Goal: Task Accomplishment & Management: Use online tool/utility

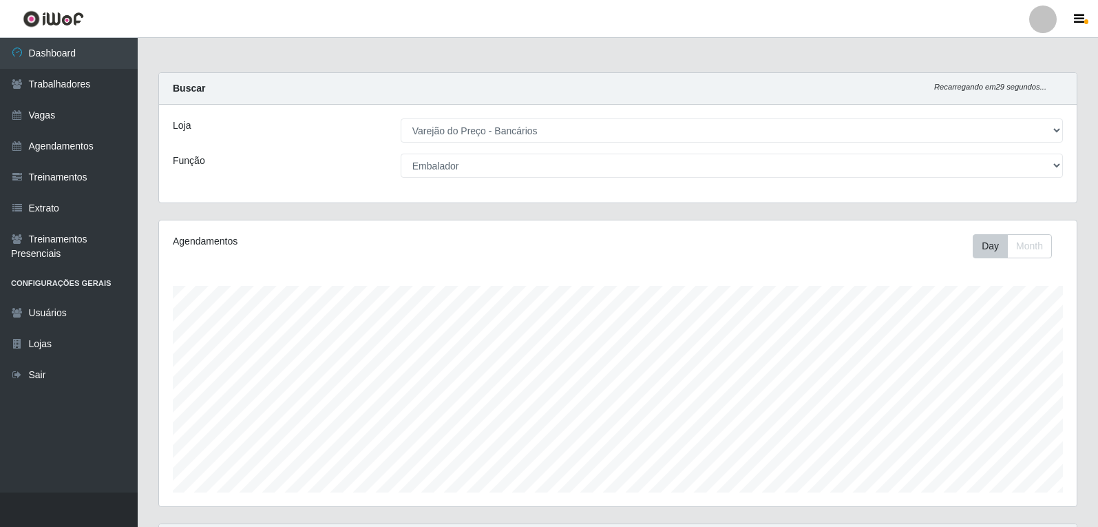
select select "157"
select select "1"
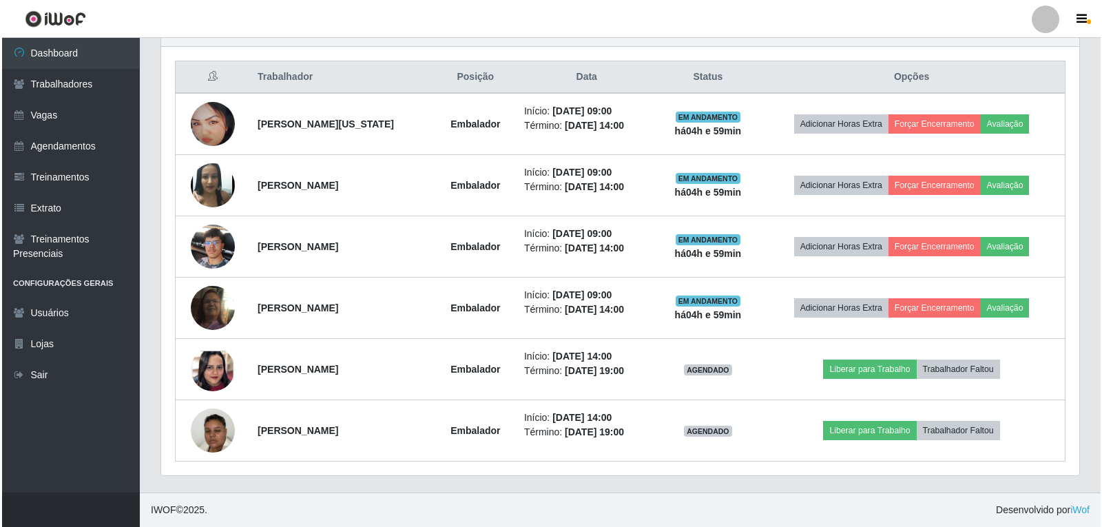
scroll to position [286, 918]
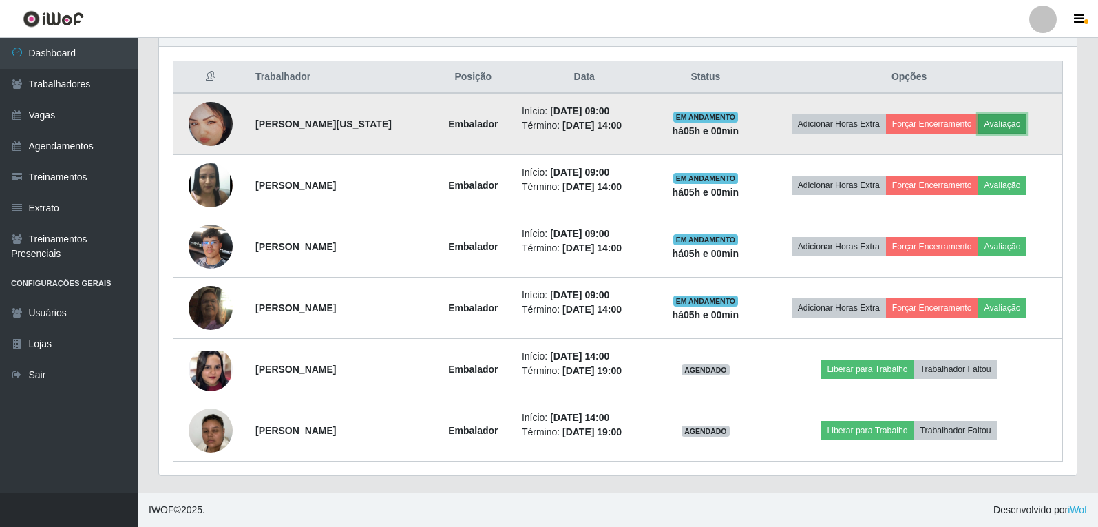
click at [1010, 124] on button "Avaliação" at bounding box center [1002, 123] width 49 height 19
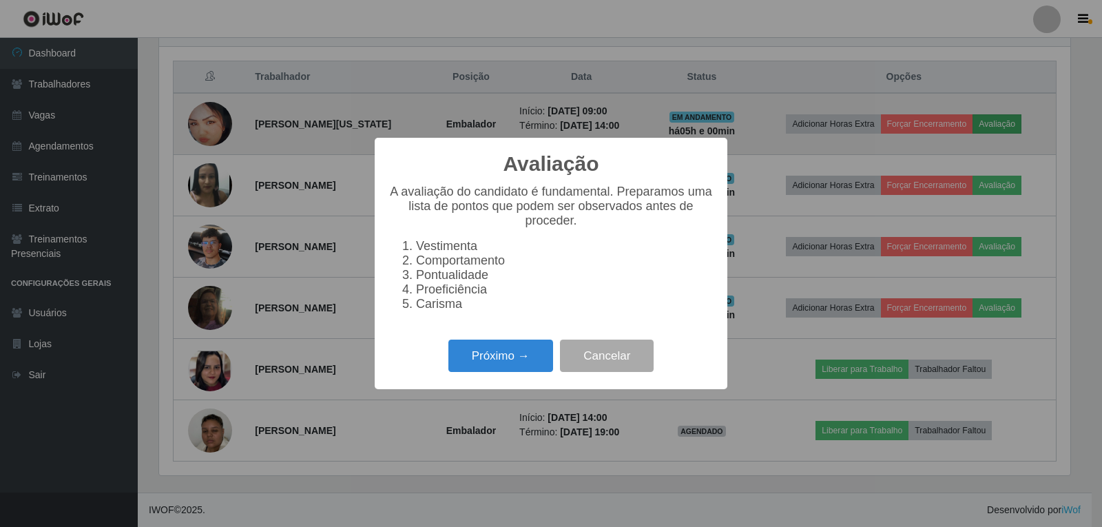
scroll to position [286, 911]
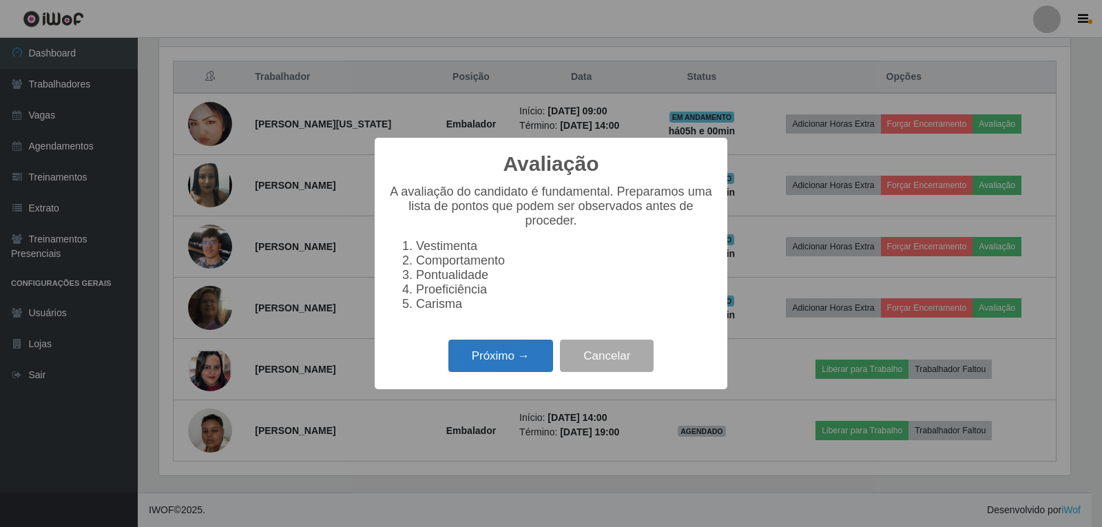
click at [525, 355] on button "Próximo →" at bounding box center [500, 355] width 105 height 32
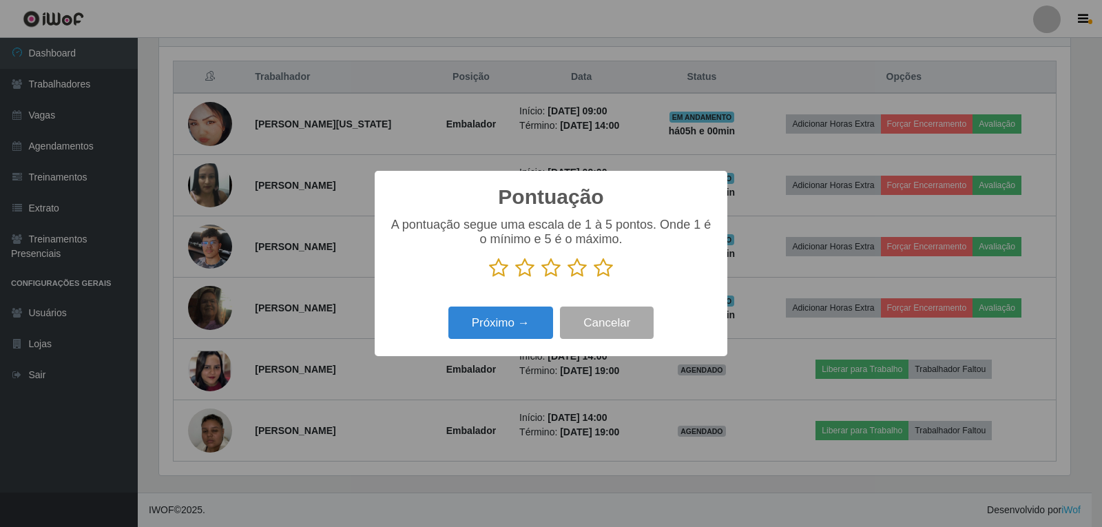
click at [605, 272] on icon at bounding box center [602, 267] width 19 height 21
click at [593, 278] on input "radio" at bounding box center [593, 278] width 0 height 0
click at [536, 321] on button "Próximo →" at bounding box center [500, 322] width 105 height 32
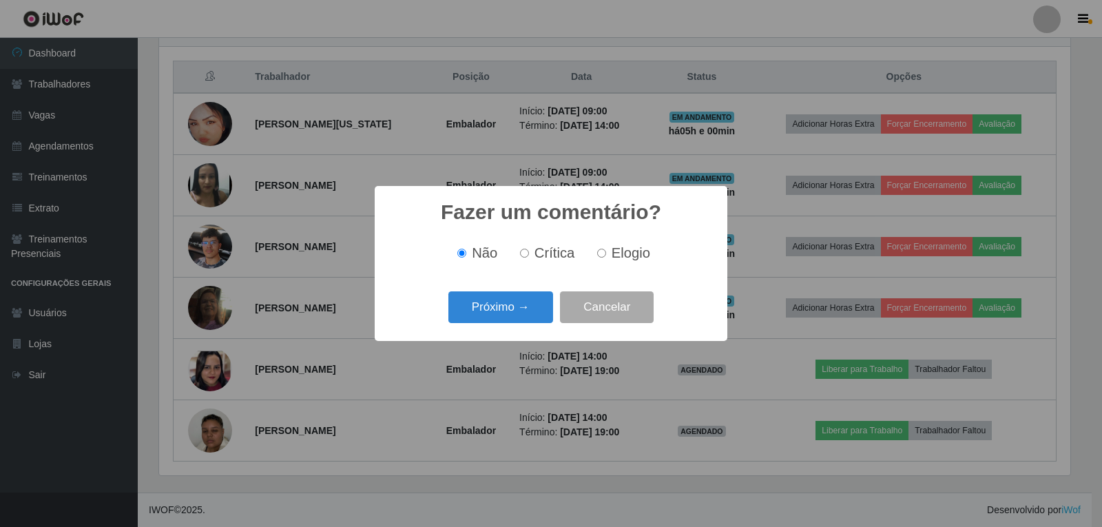
click at [616, 258] on span "Elogio" at bounding box center [630, 252] width 39 height 15
click at [606, 257] on input "Elogio" at bounding box center [601, 253] width 9 height 9
radio input "true"
click at [525, 310] on button "Próximo →" at bounding box center [500, 307] width 105 height 32
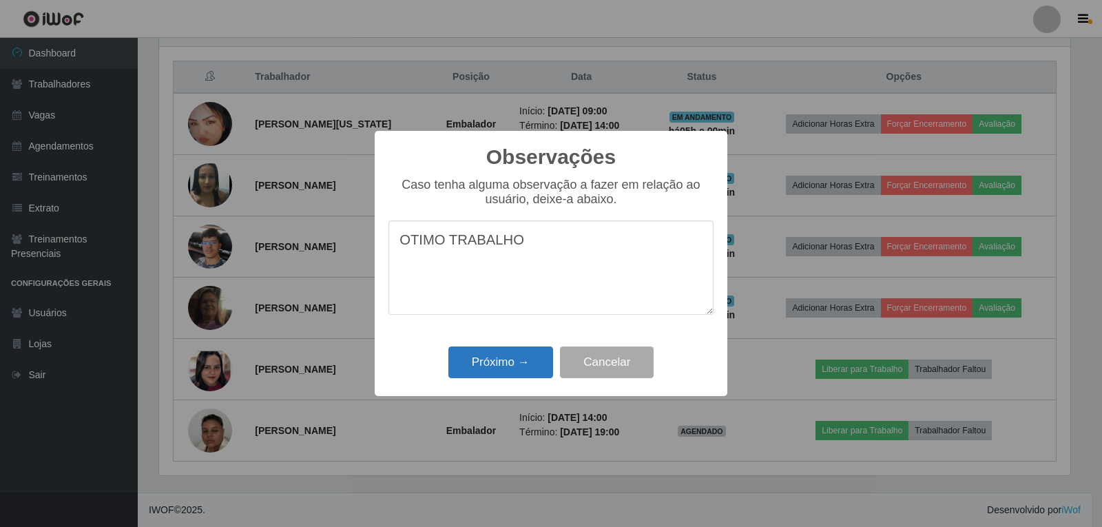
type textarea "OTIMO TRABALHO"
click at [516, 362] on button "Próximo →" at bounding box center [500, 362] width 105 height 32
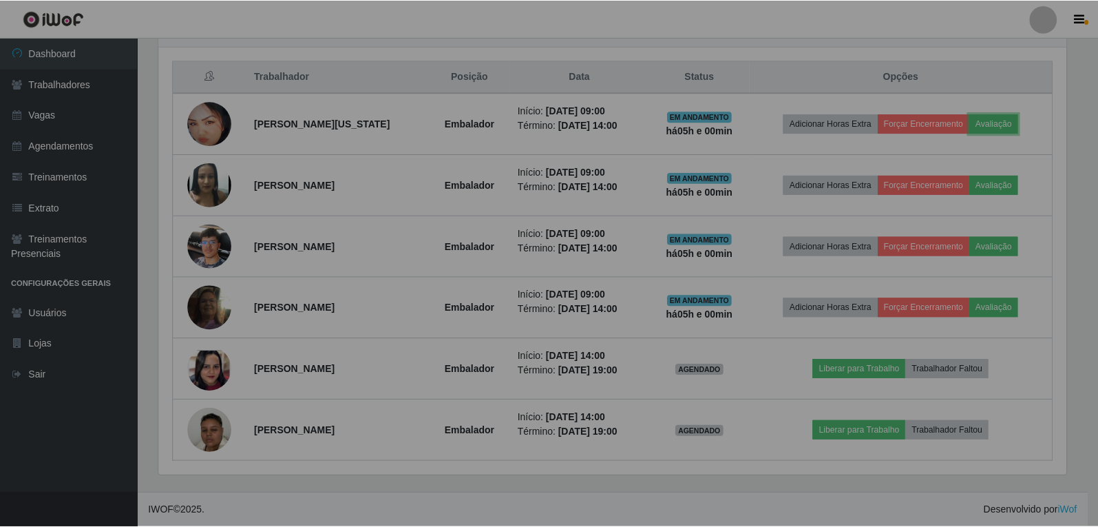
scroll to position [286, 918]
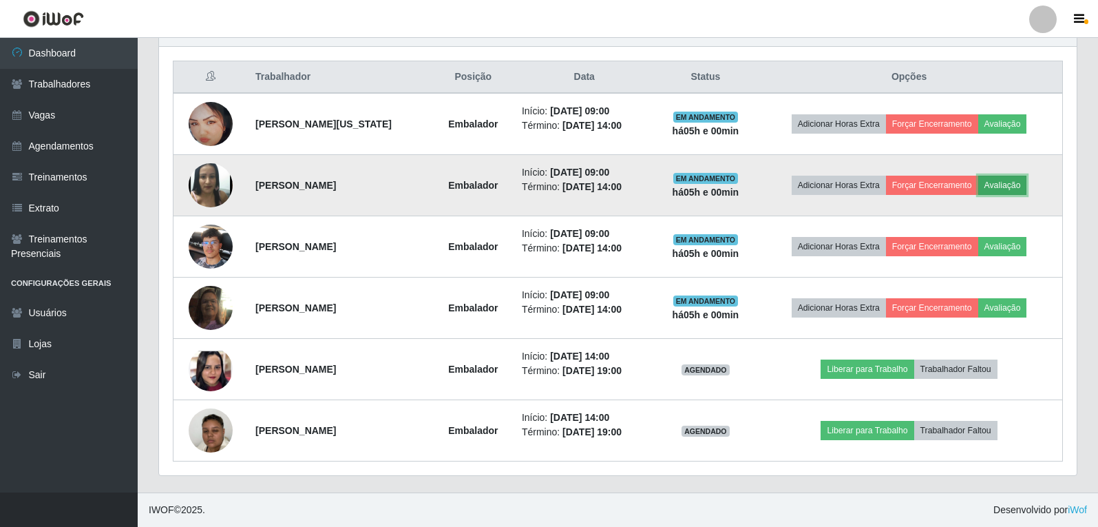
click at [1020, 187] on button "Avaliação" at bounding box center [1002, 185] width 49 height 19
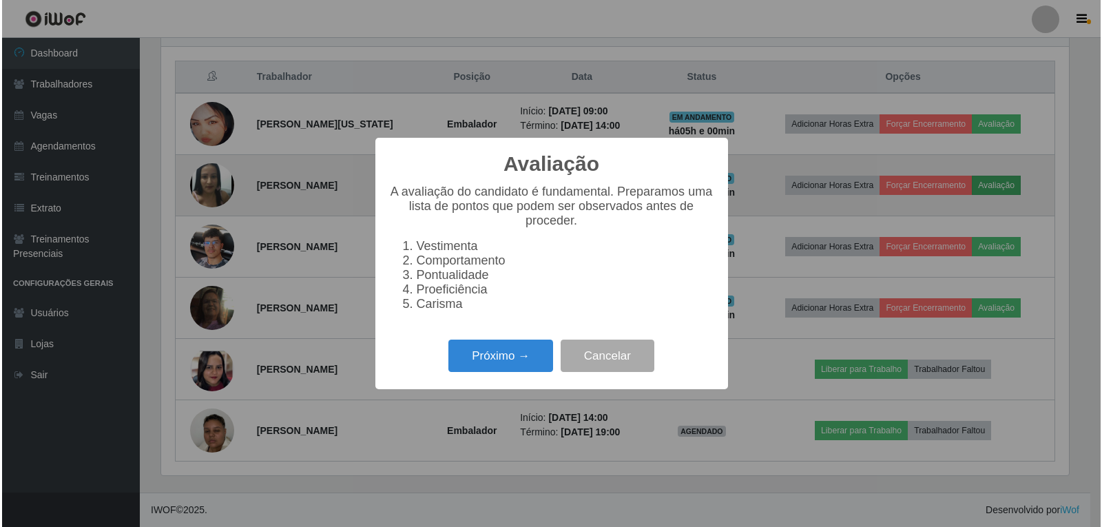
scroll to position [286, 911]
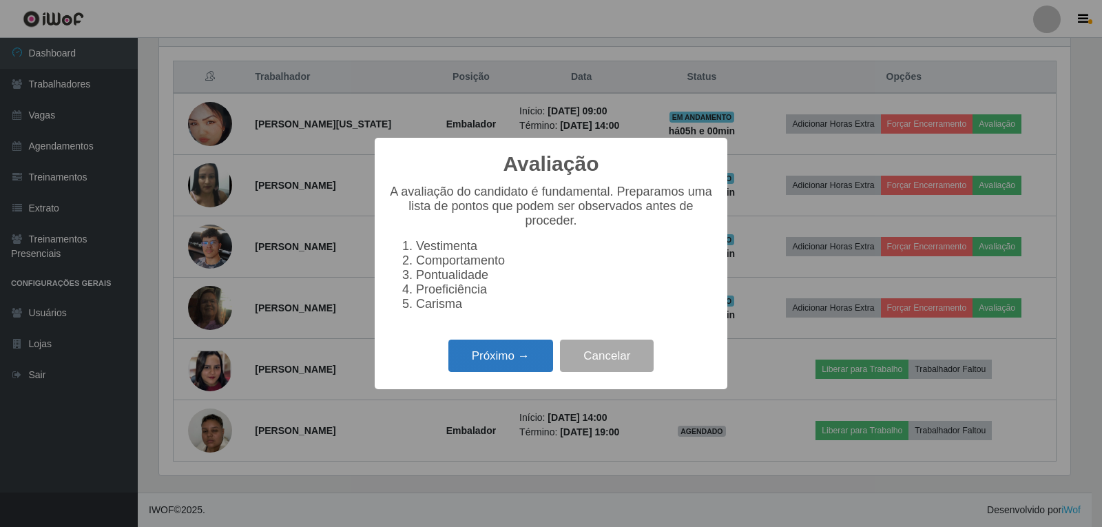
click at [472, 370] on button "Próximo →" at bounding box center [500, 355] width 105 height 32
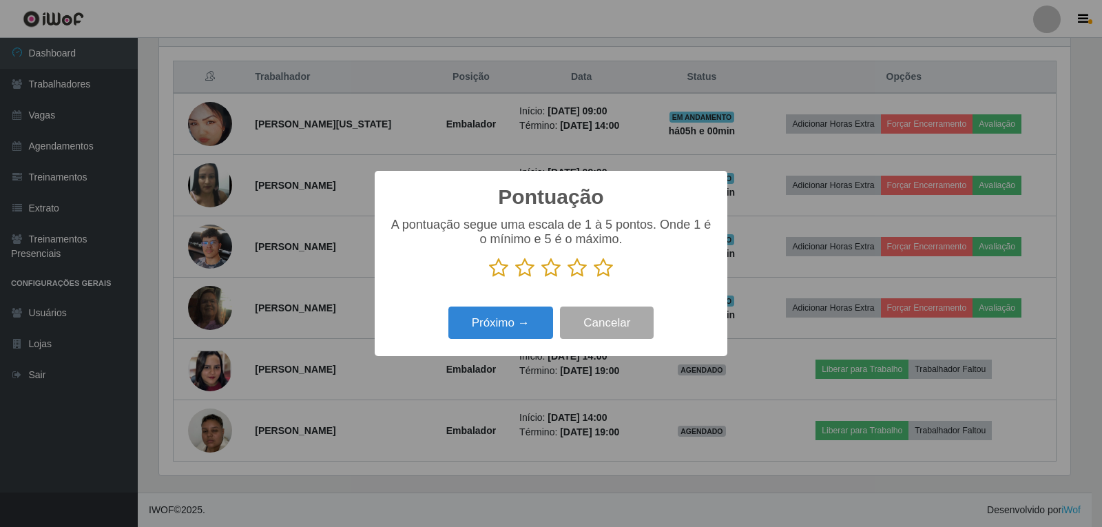
click at [609, 273] on icon at bounding box center [602, 267] width 19 height 21
click at [593, 278] on input "radio" at bounding box center [593, 278] width 0 height 0
click at [531, 327] on button "Próximo →" at bounding box center [500, 322] width 105 height 32
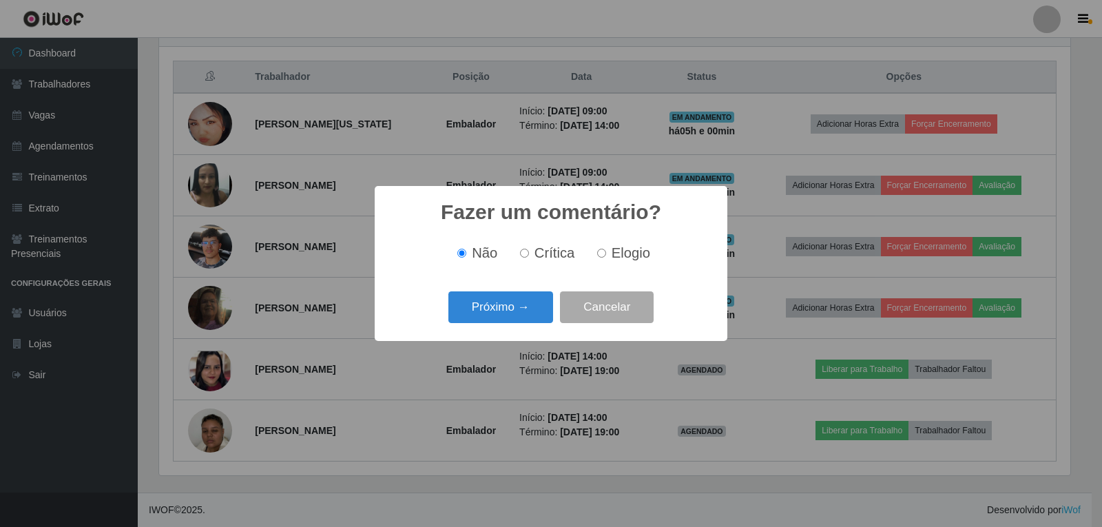
click at [616, 249] on span "Elogio" at bounding box center [630, 252] width 39 height 15
click at [606, 249] on input "Elogio" at bounding box center [601, 253] width 9 height 9
radio input "true"
click at [517, 321] on button "Próximo →" at bounding box center [500, 307] width 105 height 32
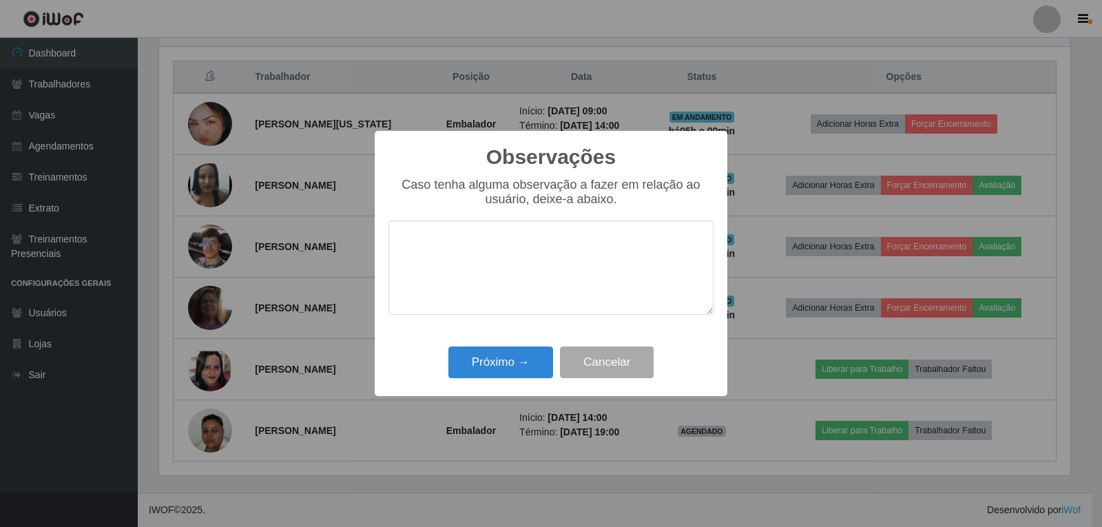
click at [591, 251] on textarea at bounding box center [550, 267] width 325 height 94
type textarea "OTIMO TRABALHO"
click at [522, 375] on button "Próximo →" at bounding box center [500, 362] width 105 height 32
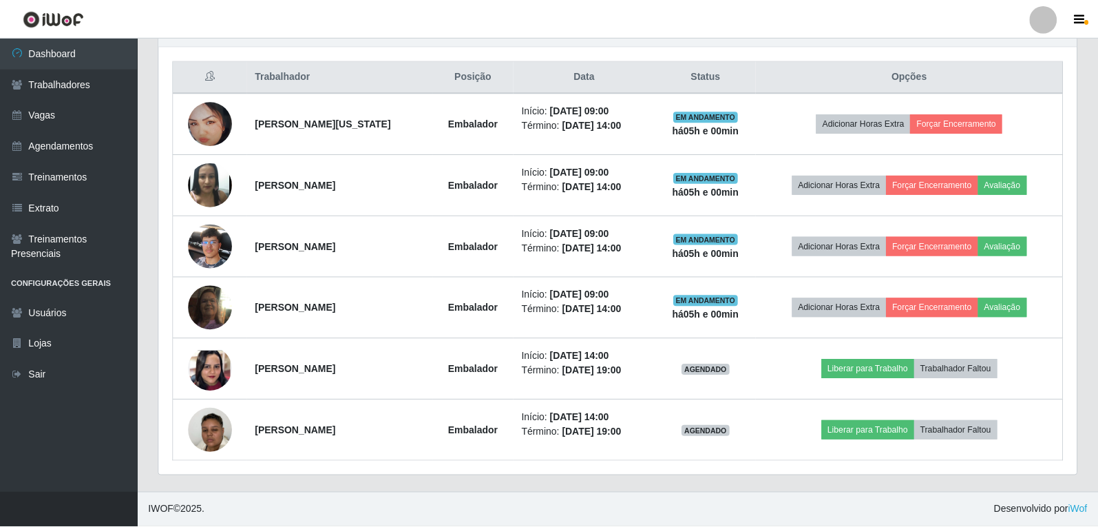
scroll to position [286, 918]
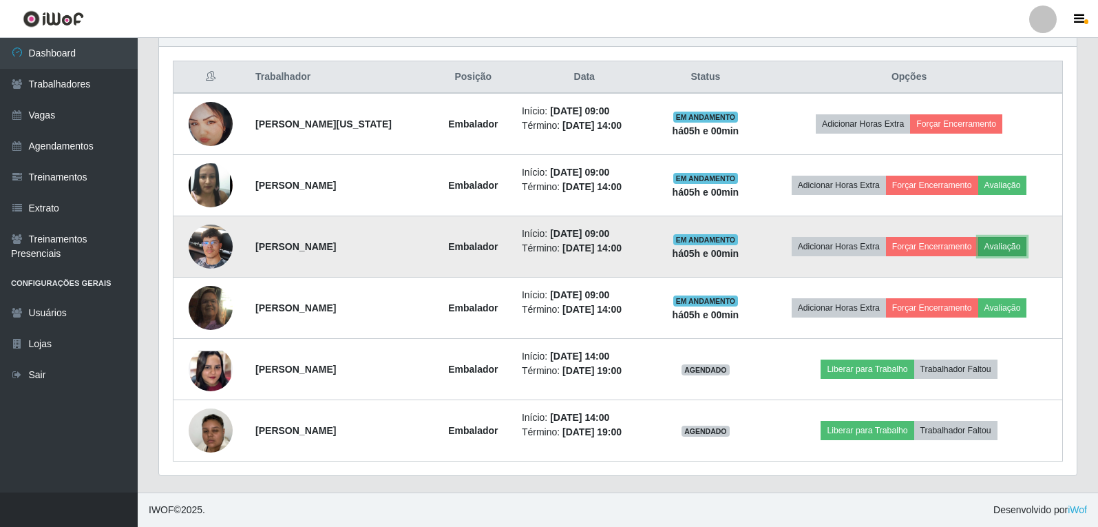
click at [1025, 246] on button "Avaliação" at bounding box center [1002, 246] width 49 height 19
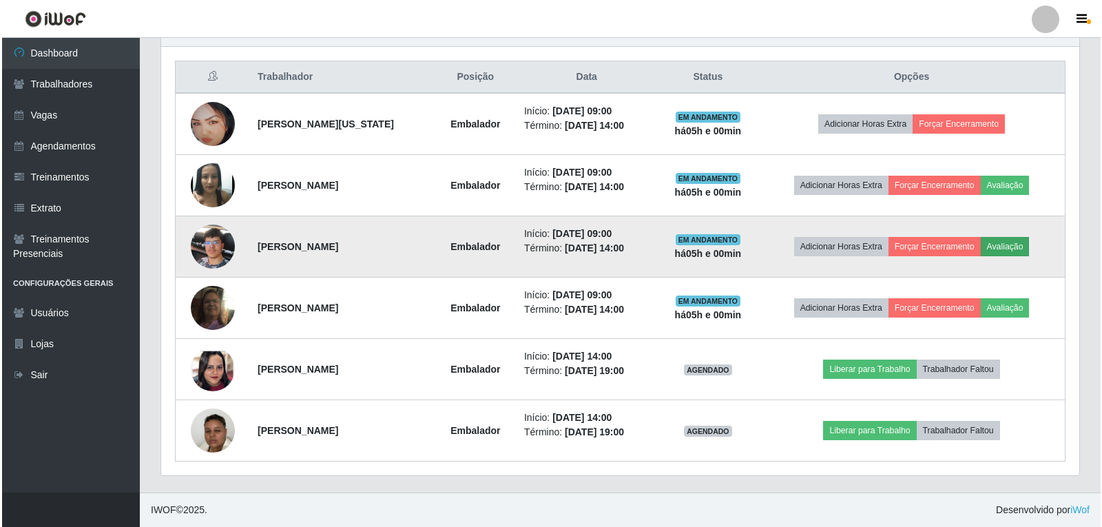
scroll to position [286, 911]
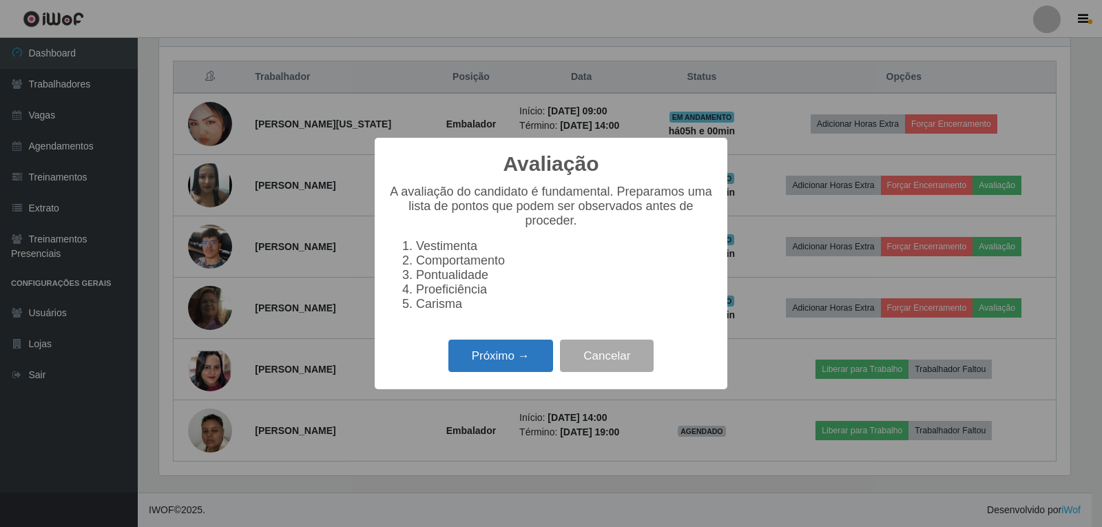
click at [511, 359] on button "Próximo →" at bounding box center [500, 355] width 105 height 32
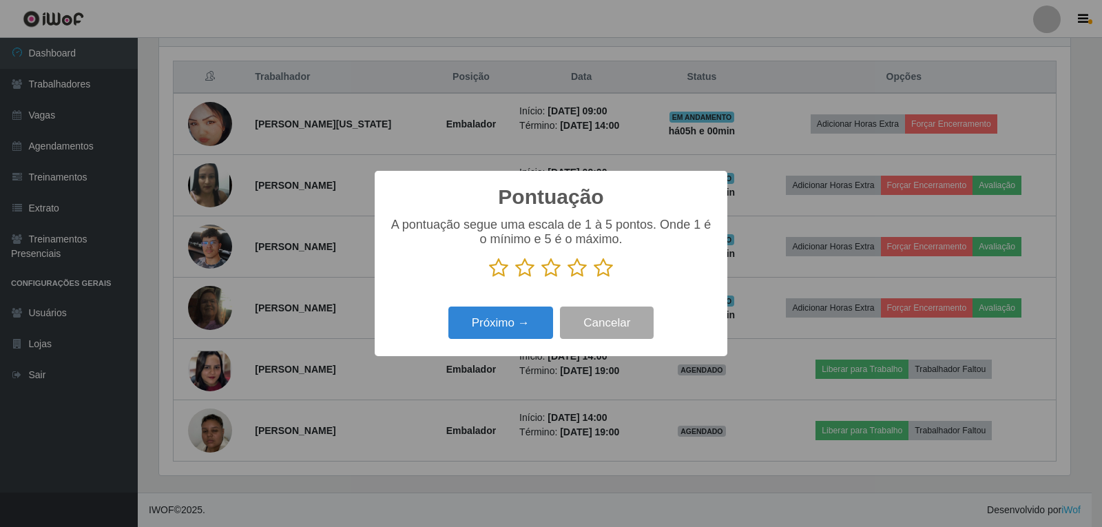
click at [598, 276] on icon at bounding box center [602, 267] width 19 height 21
click at [593, 278] on input "radio" at bounding box center [593, 278] width 0 height 0
click at [534, 328] on button "Próximo →" at bounding box center [500, 322] width 105 height 32
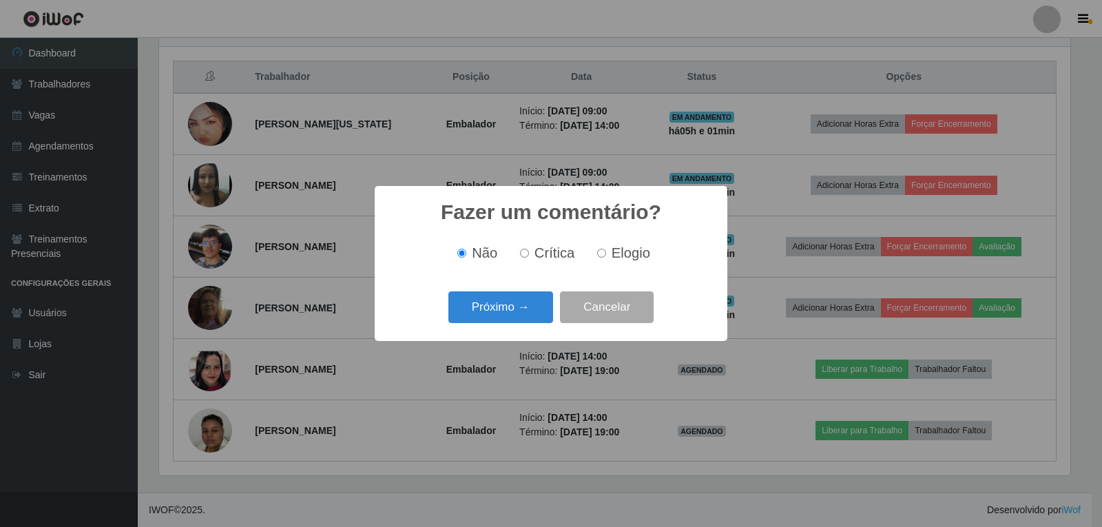
click at [604, 257] on input "Elogio" at bounding box center [601, 253] width 9 height 9
radio input "true"
click at [541, 302] on button "Próximo →" at bounding box center [500, 307] width 105 height 32
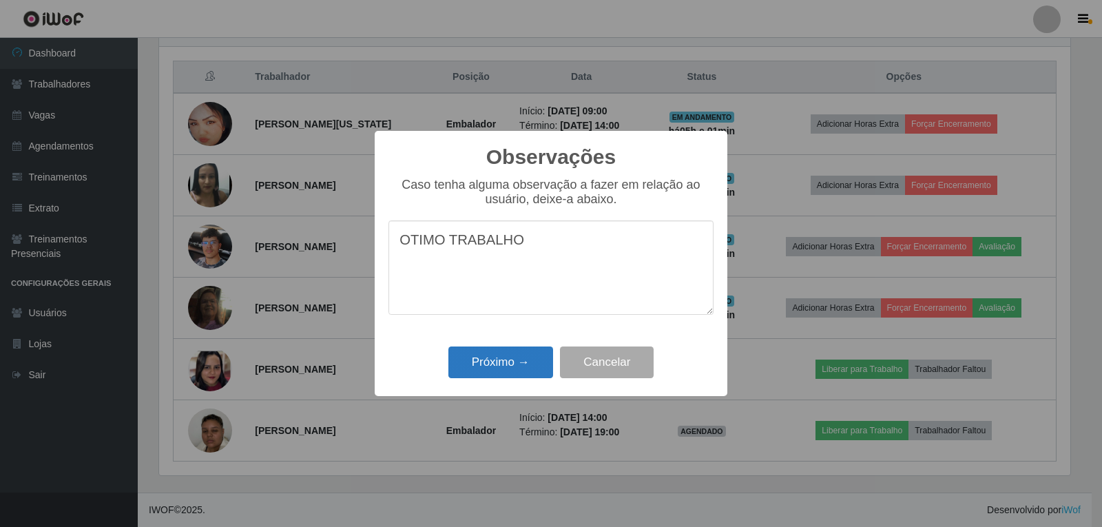
type textarea "OTIMO TRABALHO"
click at [520, 364] on button "Próximo →" at bounding box center [500, 362] width 105 height 32
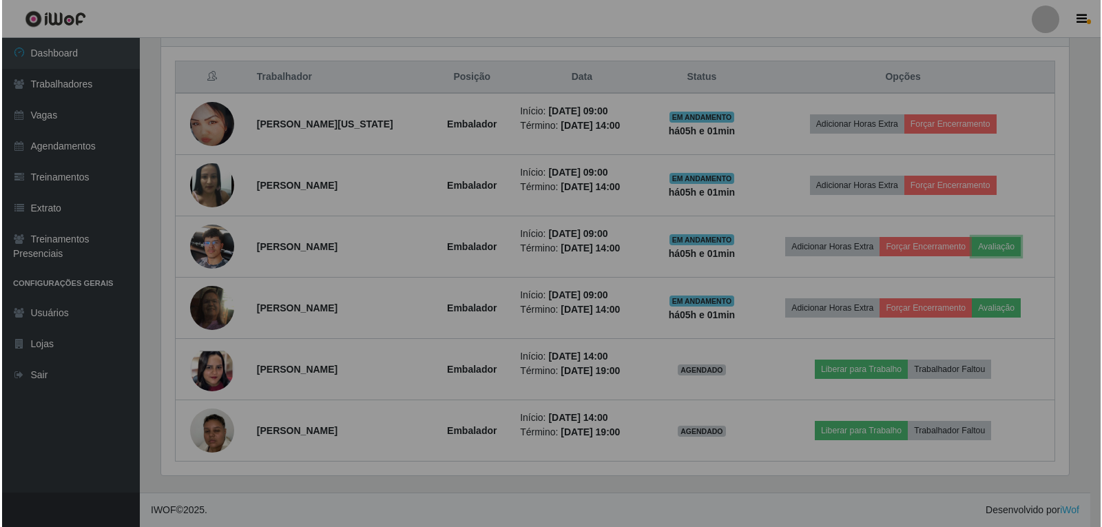
scroll to position [286, 918]
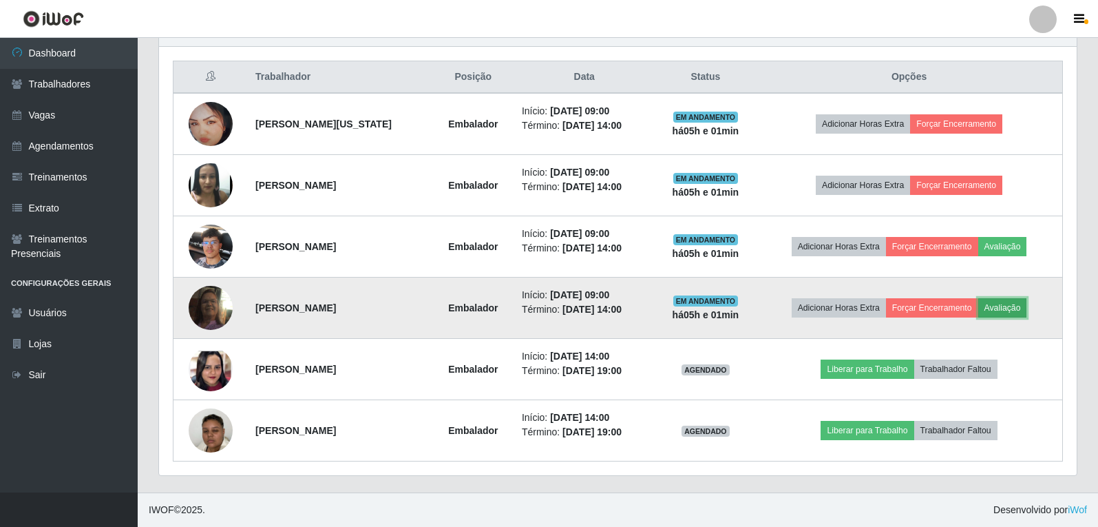
click at [1019, 302] on button "Avaliação" at bounding box center [1002, 307] width 49 height 19
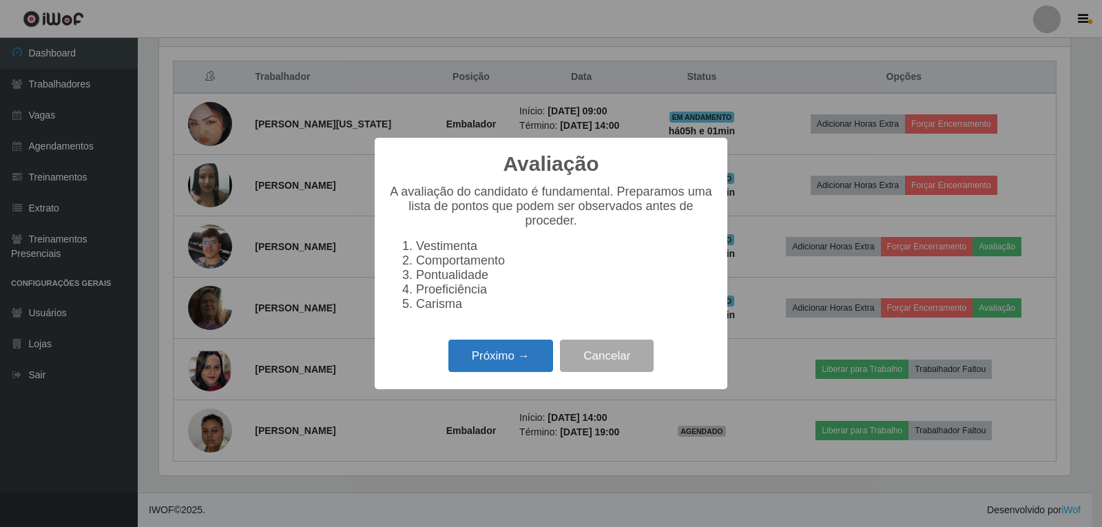
click at [509, 355] on button "Próximo →" at bounding box center [500, 355] width 105 height 32
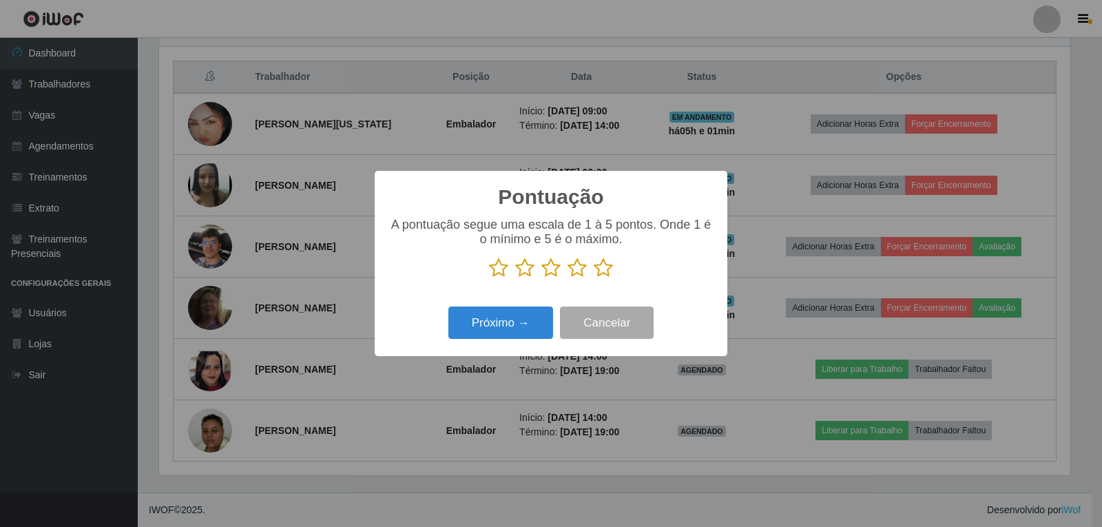
scroll to position [688205, 687580]
click at [604, 273] on icon at bounding box center [602, 267] width 19 height 21
click at [593, 278] on input "radio" at bounding box center [593, 278] width 0 height 0
click at [517, 322] on button "Próximo →" at bounding box center [500, 322] width 105 height 32
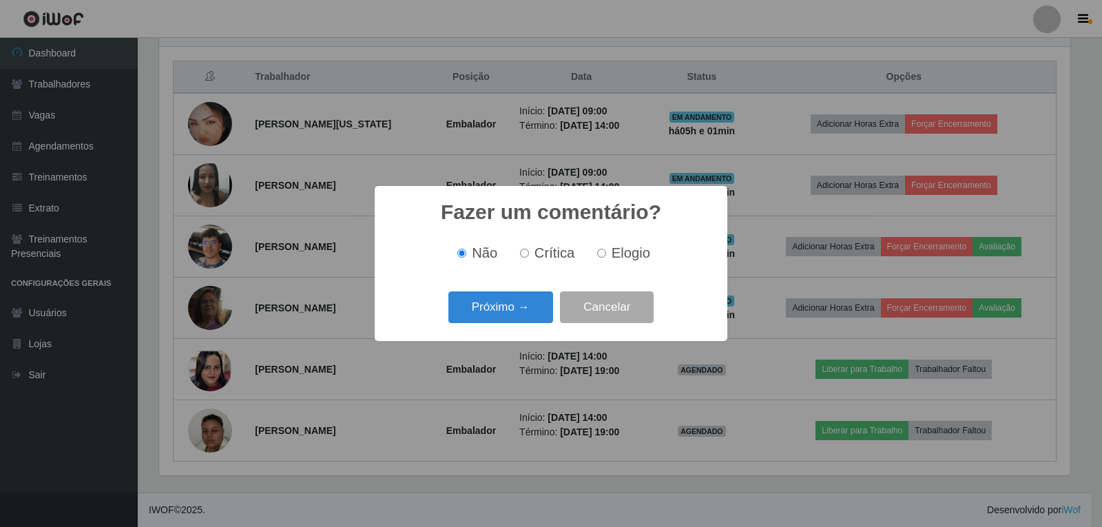
click at [629, 256] on span "Elogio" at bounding box center [630, 252] width 39 height 15
click at [606, 256] on input "Elogio" at bounding box center [601, 253] width 9 height 9
radio input "true"
click at [493, 317] on button "Próximo →" at bounding box center [500, 307] width 105 height 32
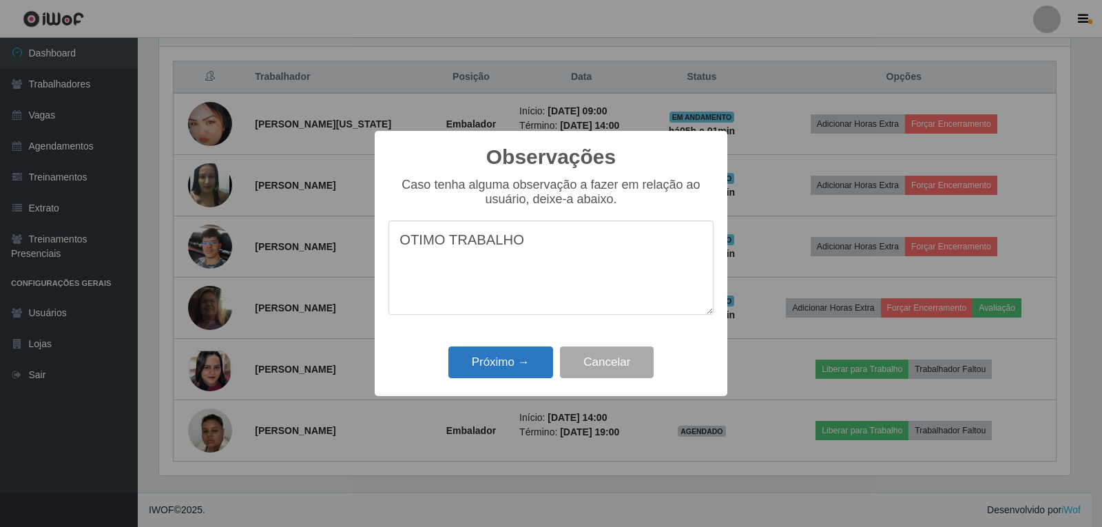
type textarea "OTIMO TRABALHO"
click at [518, 361] on button "Próximo →" at bounding box center [500, 362] width 105 height 32
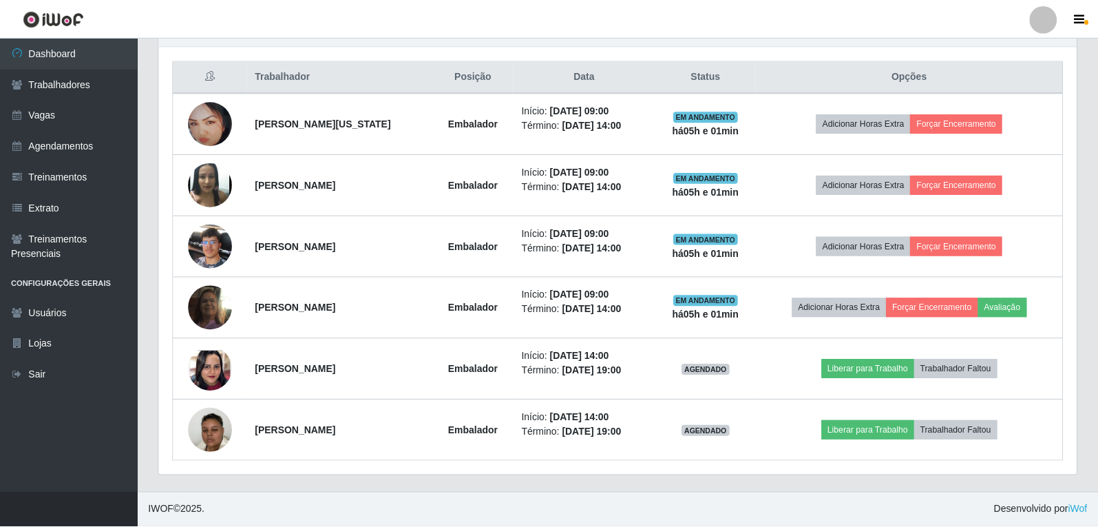
scroll to position [286, 918]
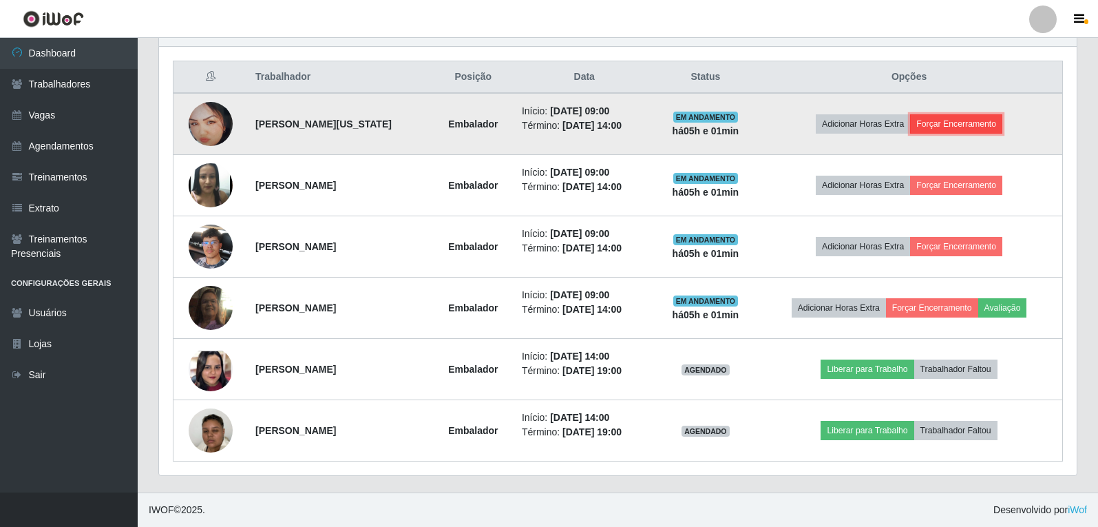
click at [1000, 120] on button "Forçar Encerramento" at bounding box center [956, 123] width 92 height 19
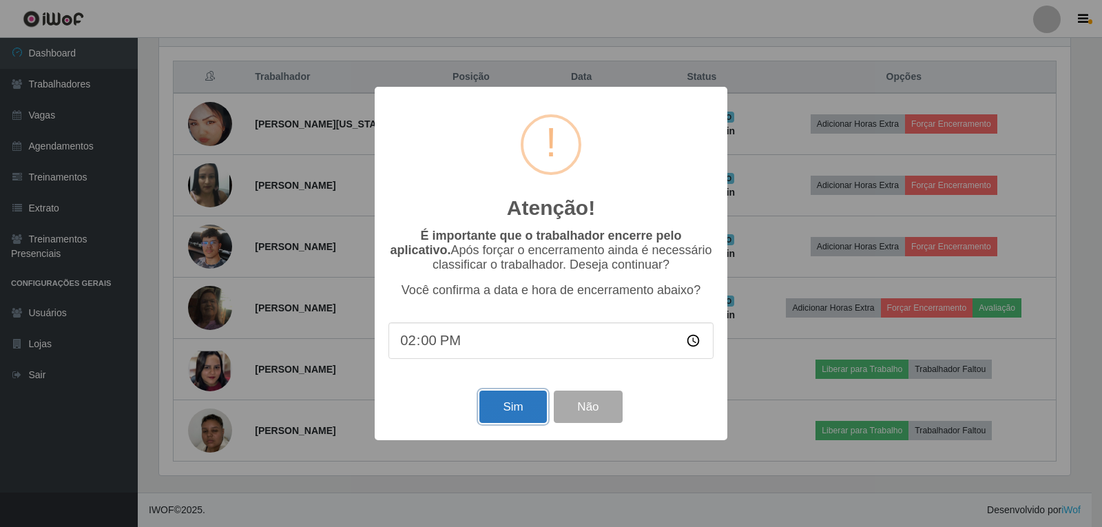
click at [520, 419] on button "Sim" at bounding box center [512, 406] width 67 height 32
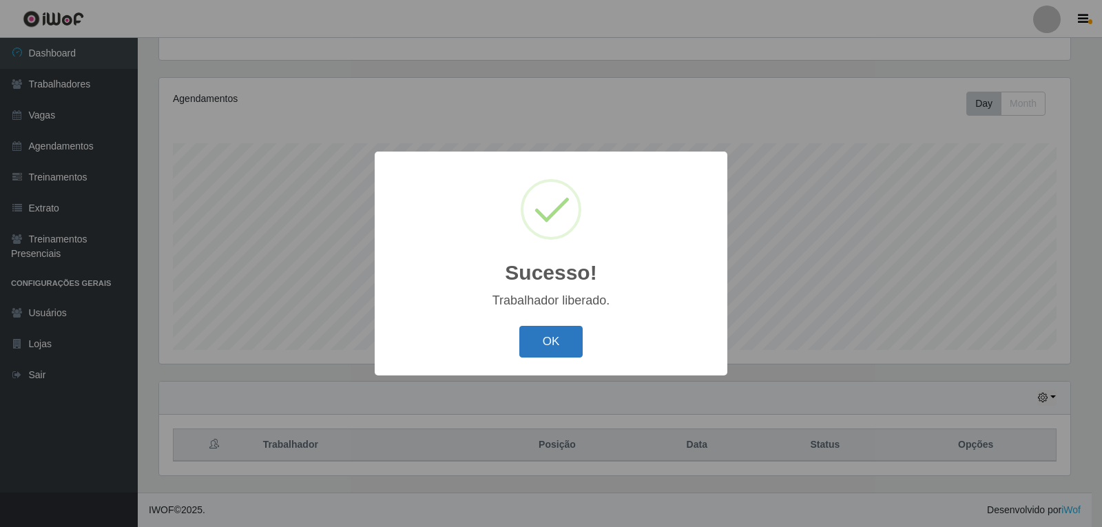
click at [538, 355] on button "OK" at bounding box center [551, 342] width 64 height 32
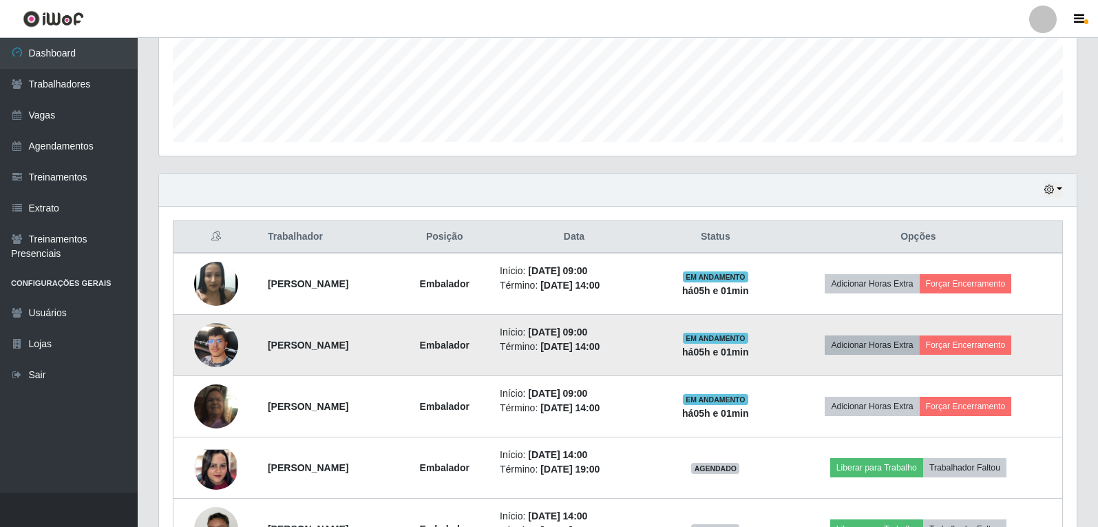
scroll to position [418, 0]
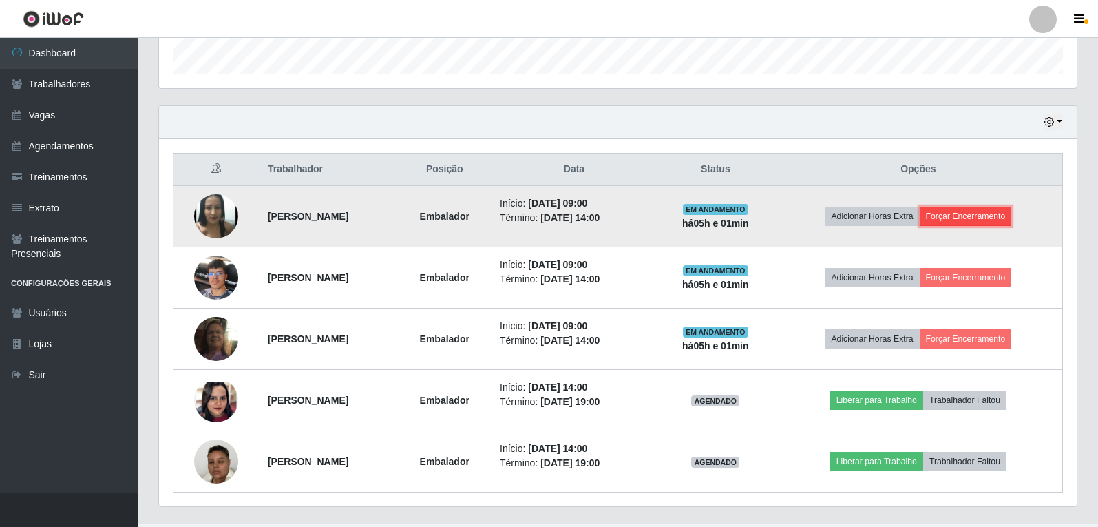
click at [967, 219] on button "Forçar Encerramento" at bounding box center [966, 216] width 92 height 19
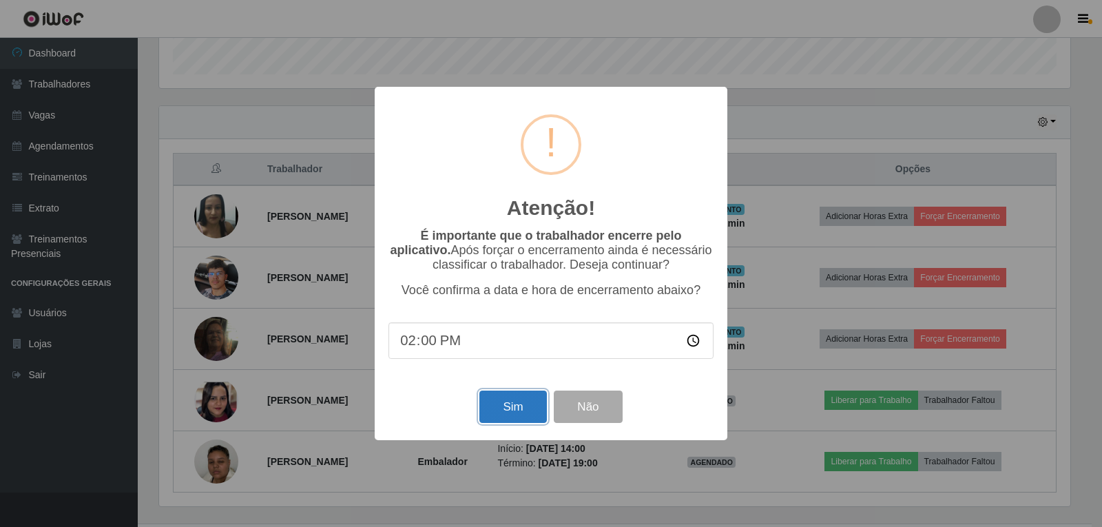
click at [526, 416] on button "Sim" at bounding box center [512, 406] width 67 height 32
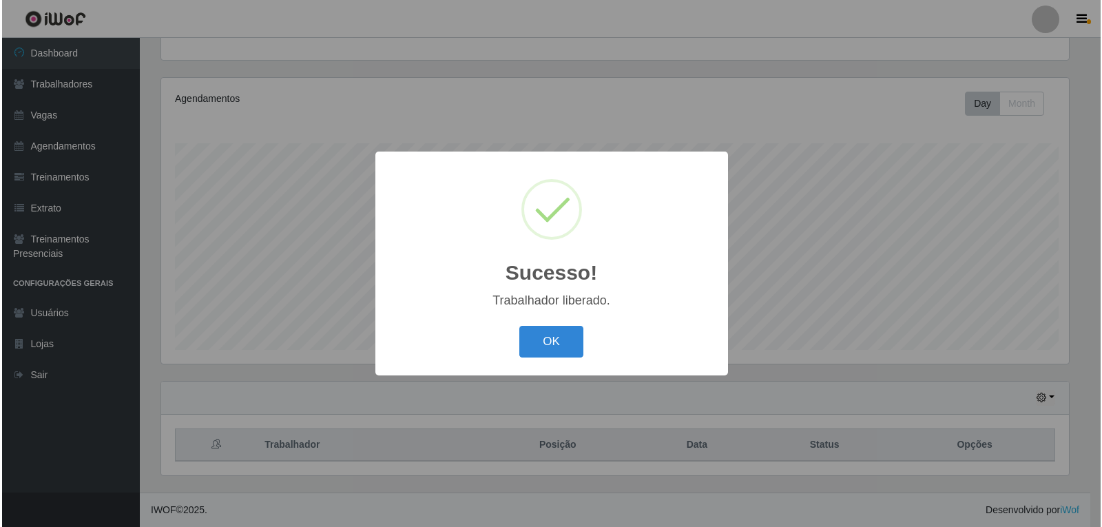
scroll to position [0, 0]
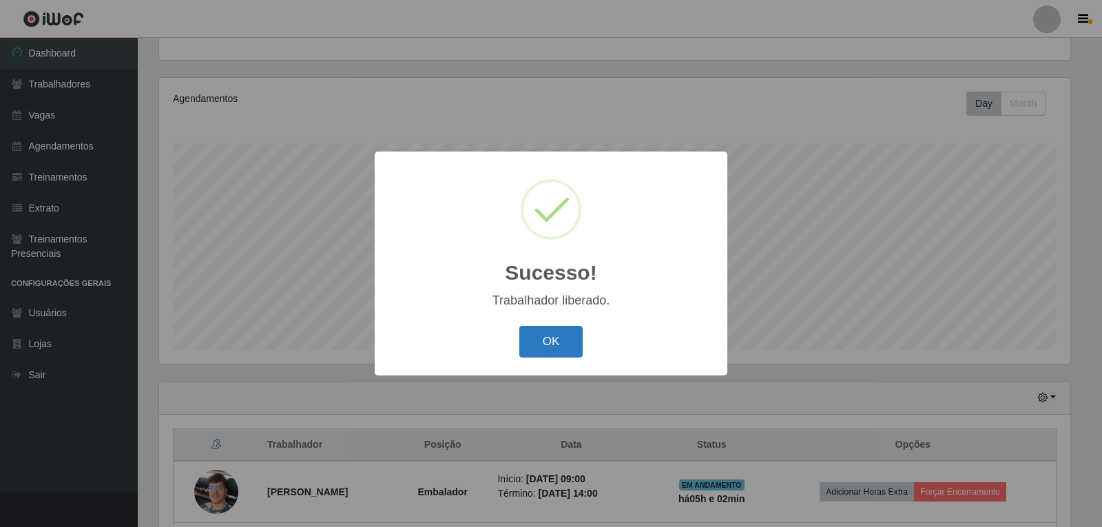
click at [574, 348] on button "OK" at bounding box center [551, 342] width 64 height 32
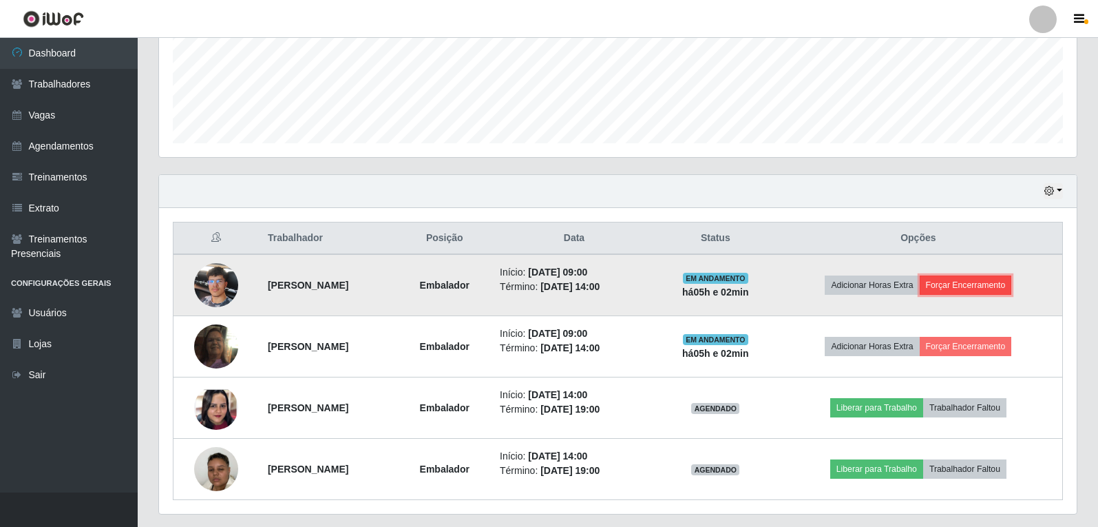
click at [996, 284] on button "Forçar Encerramento" at bounding box center [966, 284] width 92 height 19
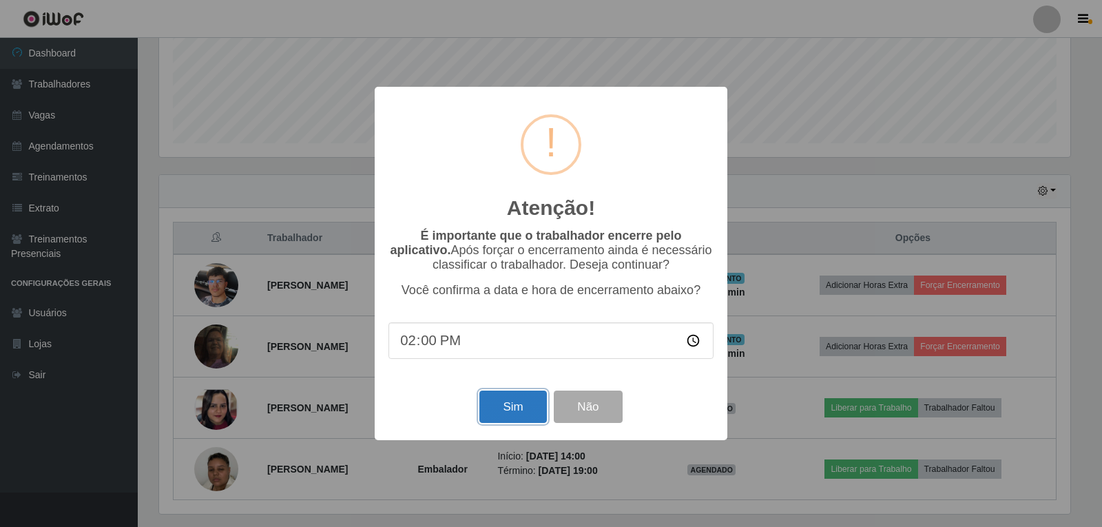
click at [536, 412] on button "Sim" at bounding box center [512, 406] width 67 height 32
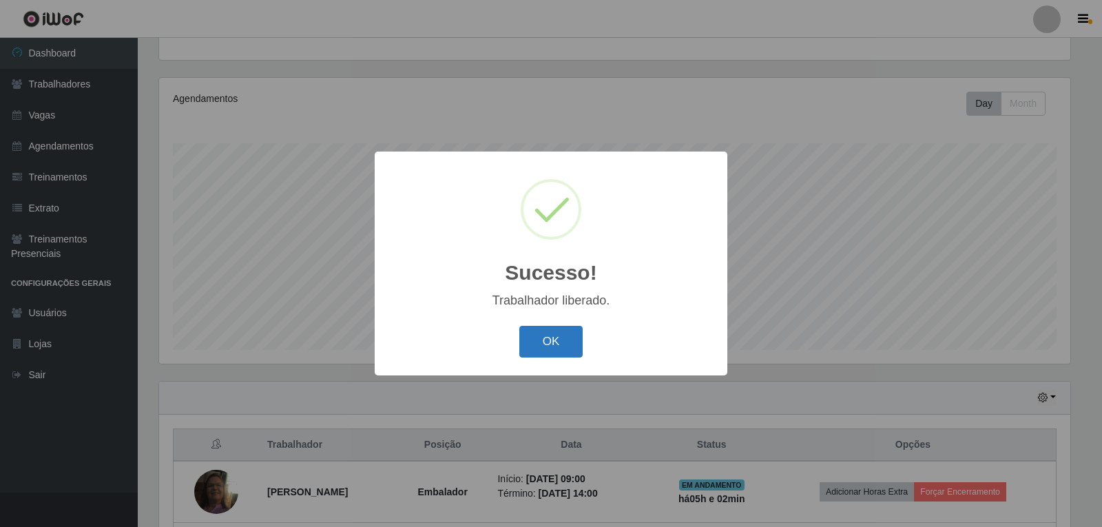
click at [568, 335] on button "OK" at bounding box center [551, 342] width 64 height 32
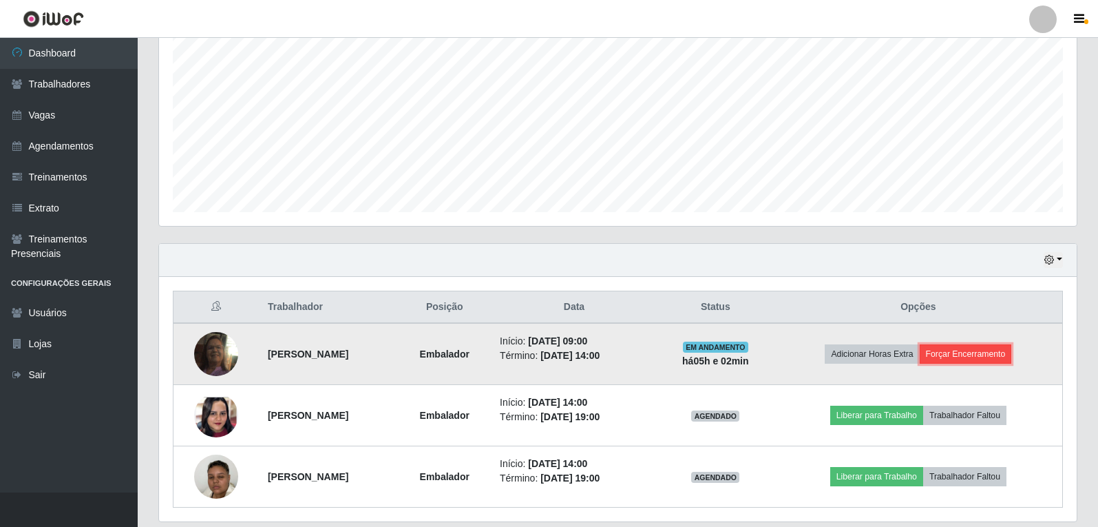
click at [999, 357] on button "Forçar Encerramento" at bounding box center [966, 353] width 92 height 19
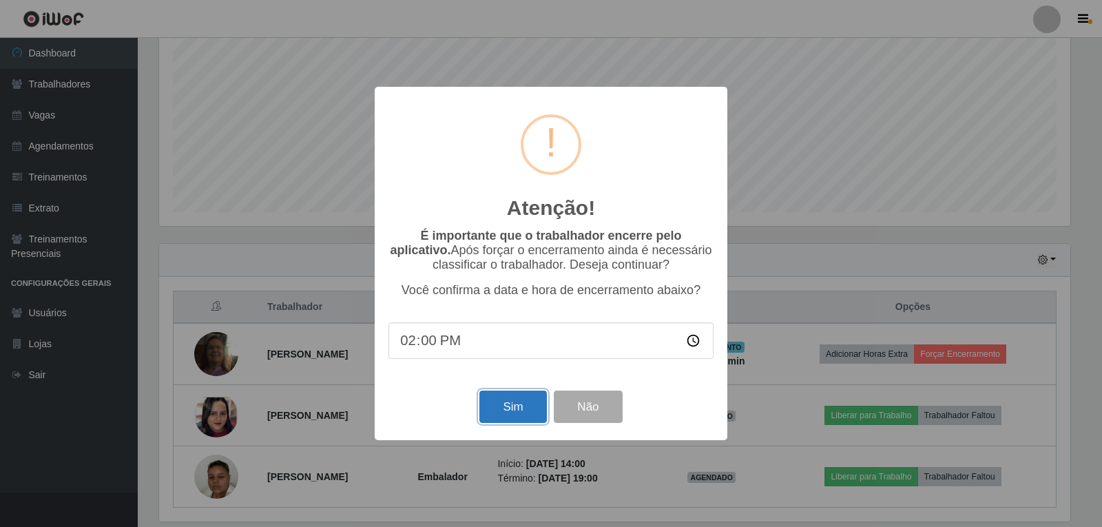
click at [504, 401] on button "Sim" at bounding box center [512, 406] width 67 height 32
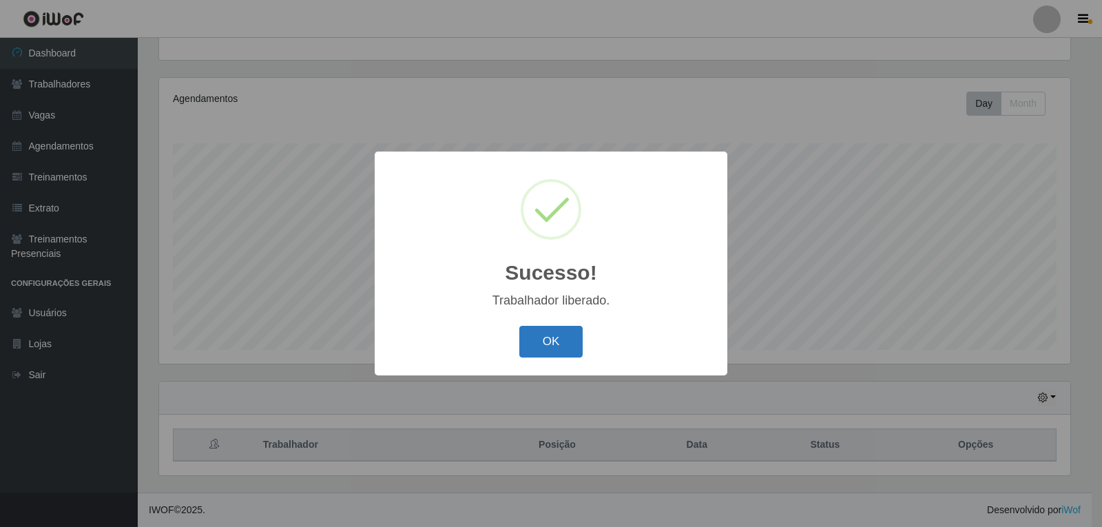
click at [551, 348] on button "OK" at bounding box center [551, 342] width 64 height 32
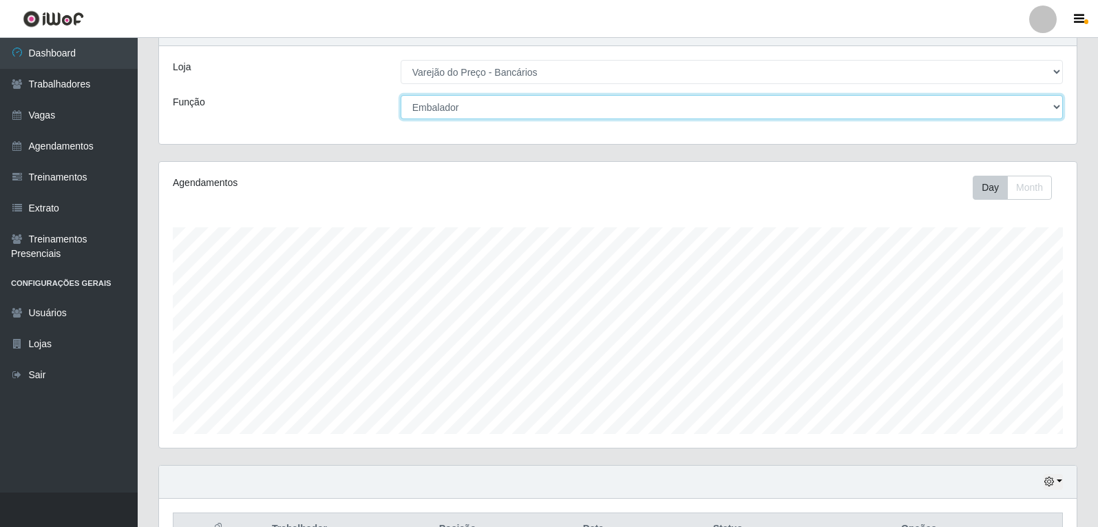
click at [613, 108] on select "[Selecione...] Auxiliar de Estacionamento Auxiliar de Estacionamento + Auxiliar…" at bounding box center [732, 107] width 662 height 24
click at [401, 95] on select "[Selecione...] Auxiliar de Estacionamento Auxiliar de Estacionamento + Auxiliar…" at bounding box center [732, 107] width 662 height 24
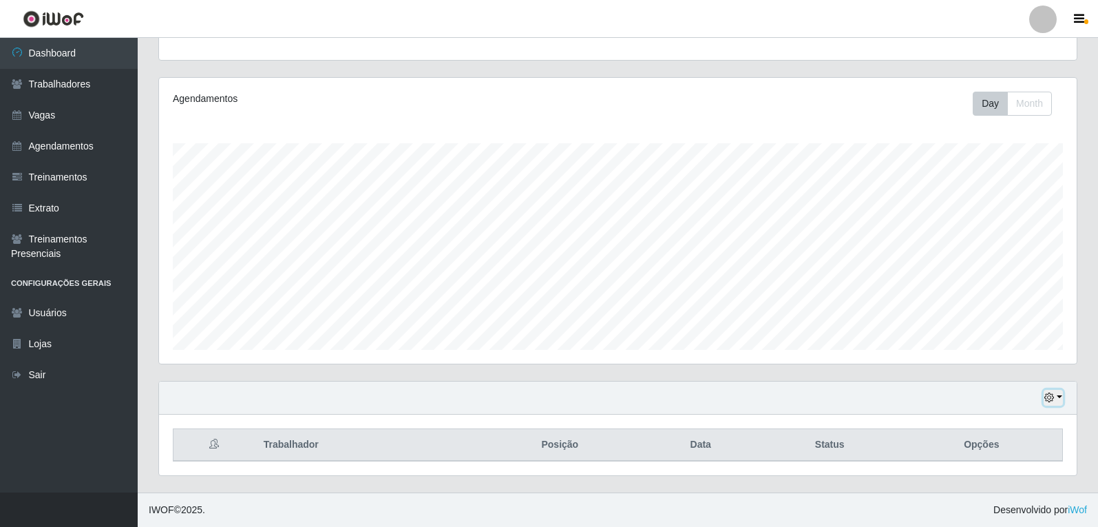
click at [1059, 399] on button "button" at bounding box center [1053, 398] width 19 height 16
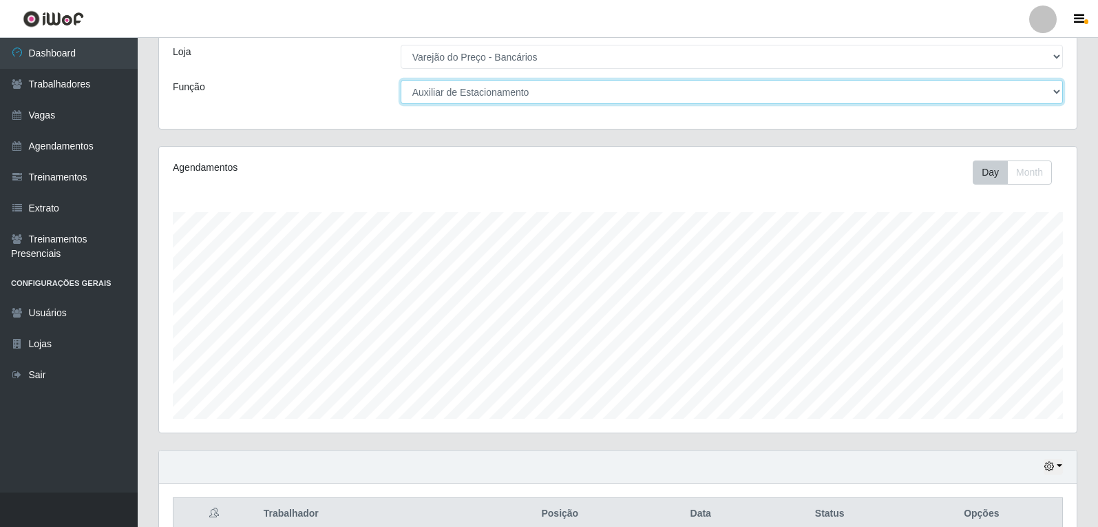
click at [582, 92] on select "[Selecione...] Auxiliar de Estacionamento Auxiliar de Estacionamento + Auxiliar…" at bounding box center [732, 92] width 662 height 24
select select "1"
click at [401, 80] on select "[Selecione...] Auxiliar de Estacionamento Auxiliar de Estacionamento + Auxiliar…" at bounding box center [732, 92] width 662 height 24
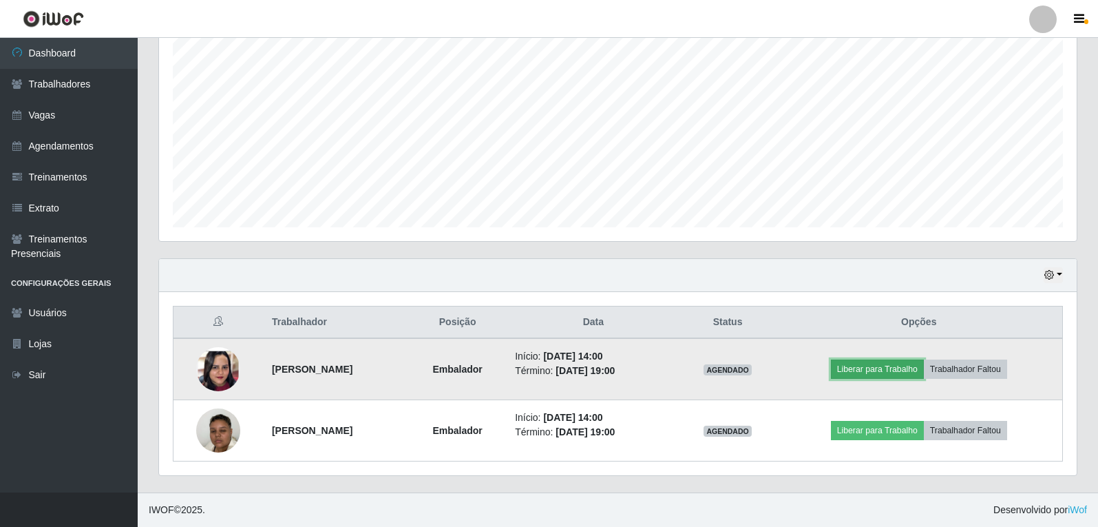
click at [924, 366] on button "Liberar para Trabalho" at bounding box center [877, 368] width 93 height 19
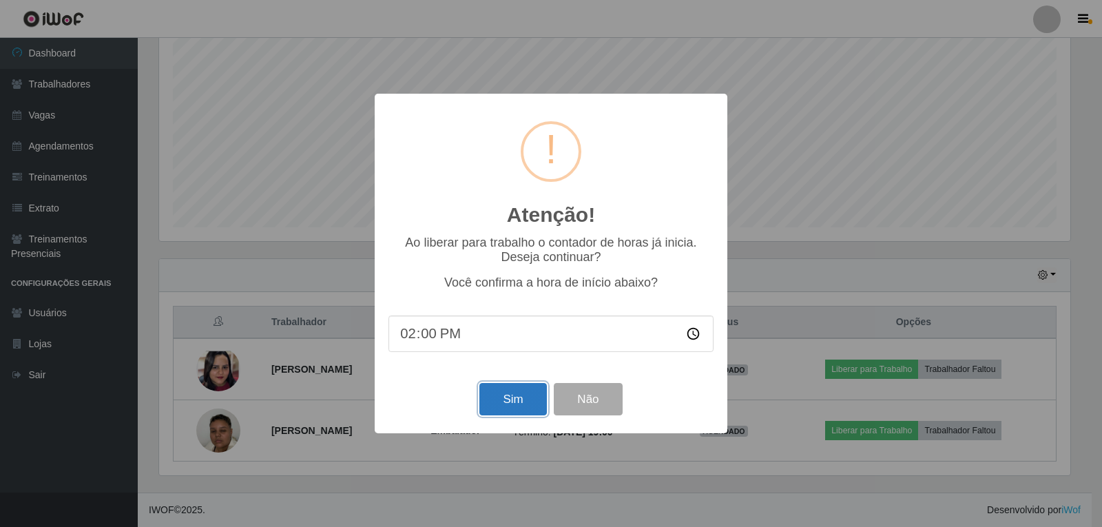
click at [498, 402] on button "Sim" at bounding box center [512, 399] width 67 height 32
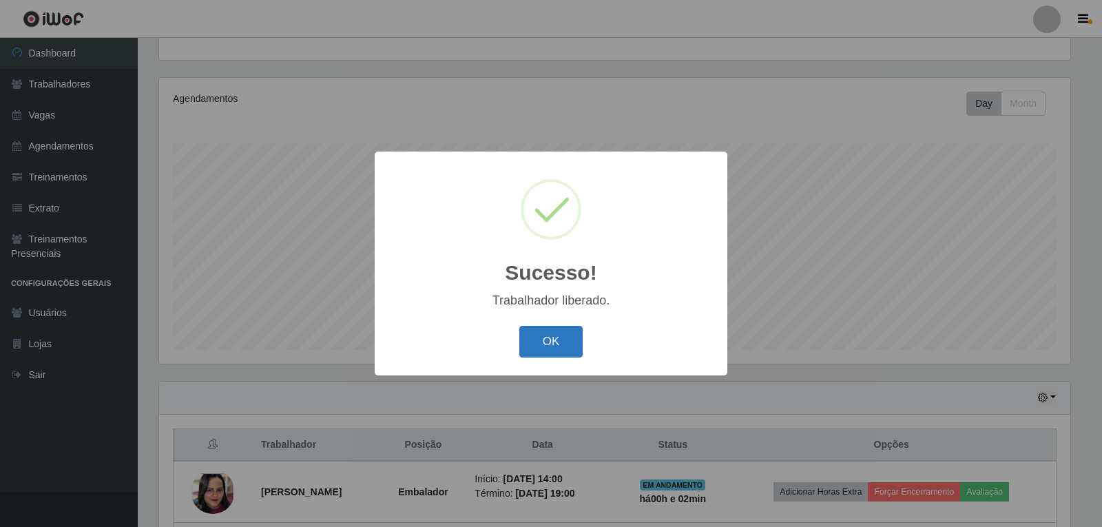
click at [567, 341] on button "OK" at bounding box center [551, 342] width 64 height 32
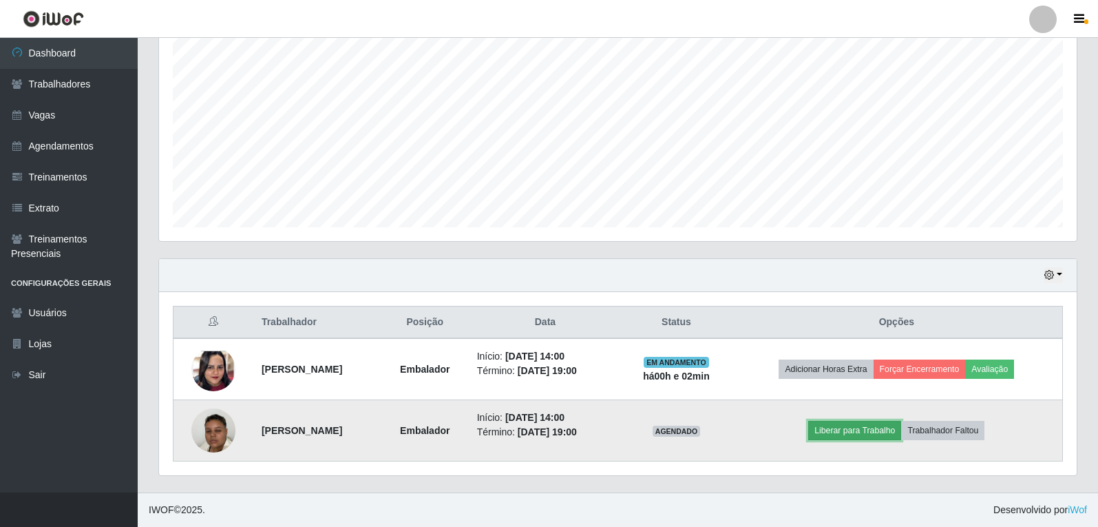
click at [876, 428] on button "Liberar para Trabalho" at bounding box center [854, 430] width 93 height 19
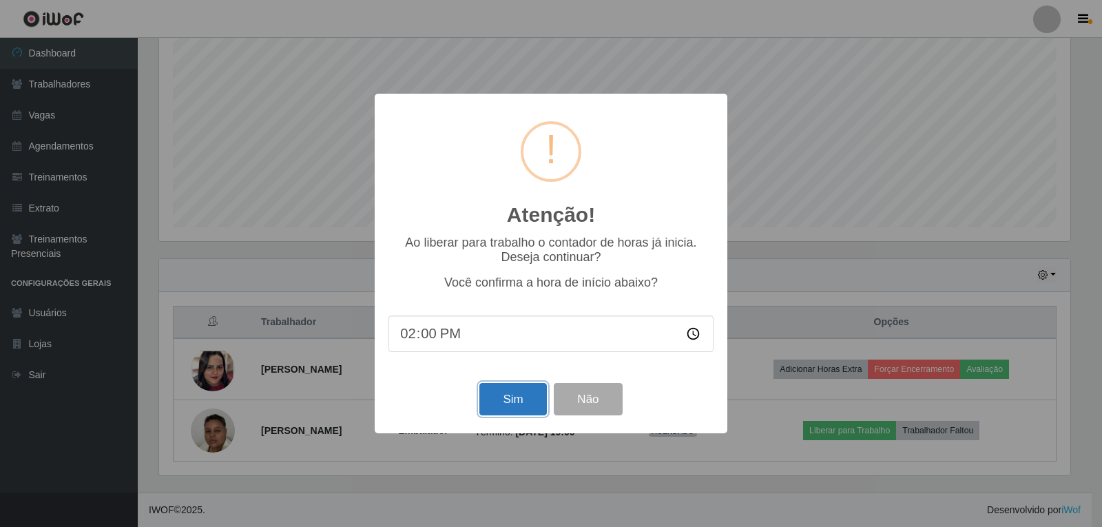
click at [527, 410] on button "Sim" at bounding box center [512, 399] width 67 height 32
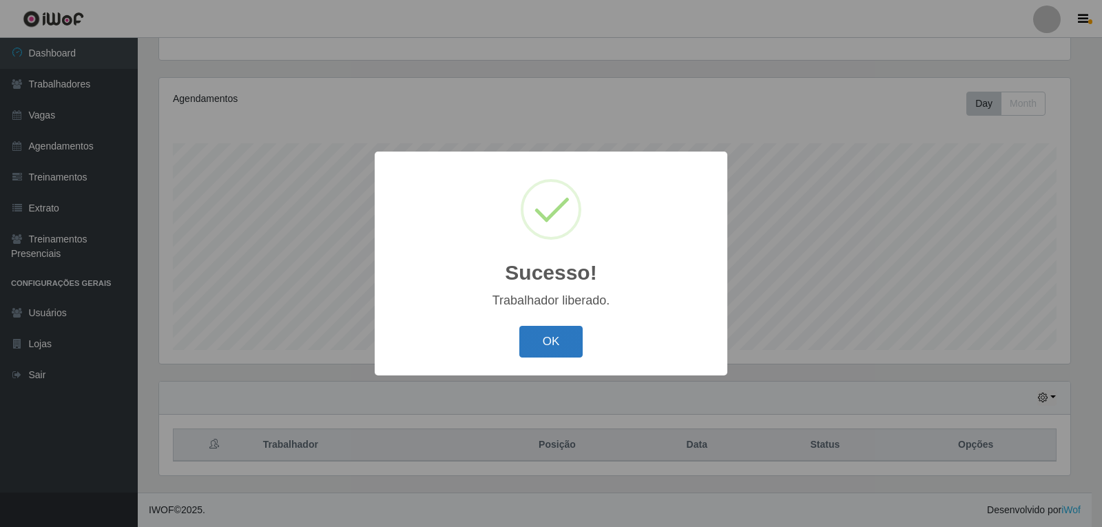
click at [571, 335] on button "OK" at bounding box center [551, 342] width 64 height 32
